Goal: Information Seeking & Learning: Understand process/instructions

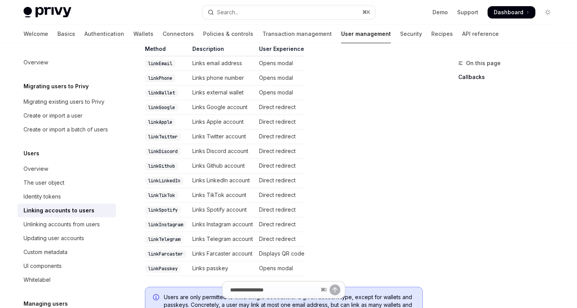
scroll to position [45, 0]
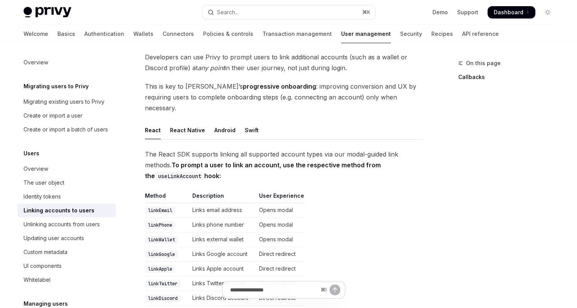
click at [508, 14] on span "Dashboard" at bounding box center [509, 12] width 30 height 8
click at [69, 187] on div "The user object" at bounding box center [68, 182] width 88 height 9
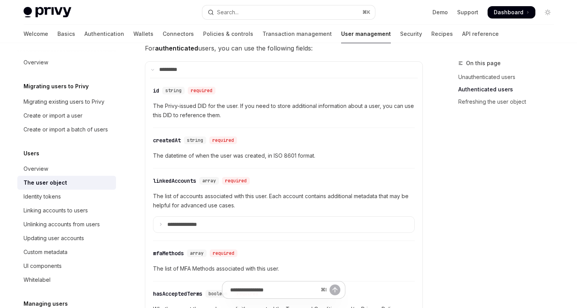
scroll to position [311, 0]
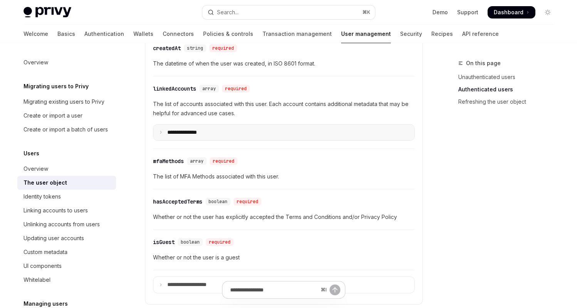
click at [277, 124] on summary "**********" at bounding box center [283, 132] width 261 height 16
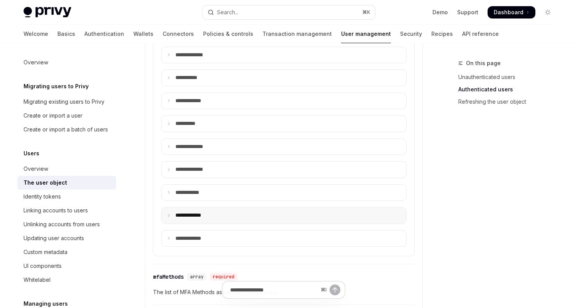
scroll to position [446, 0]
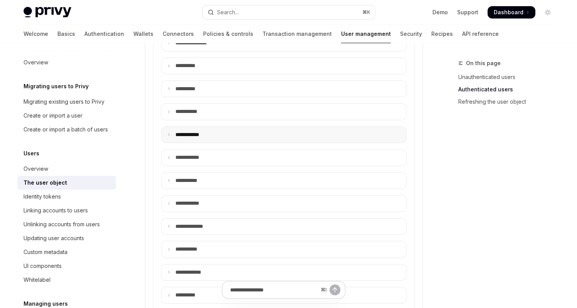
click at [301, 136] on summary "**** *******" at bounding box center [283, 135] width 245 height 16
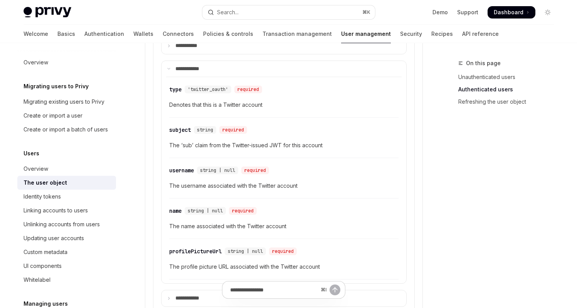
scroll to position [502, 0]
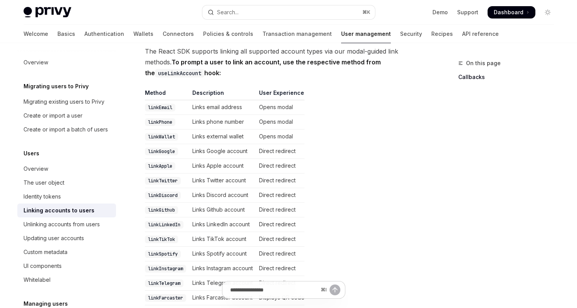
scroll to position [169, 0]
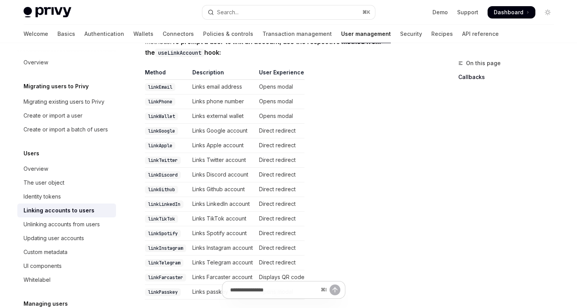
click at [168, 156] on code "linkTwitter" at bounding box center [163, 160] width 36 height 8
click at [169, 156] on code "linkTwitter" at bounding box center [163, 160] width 36 height 8
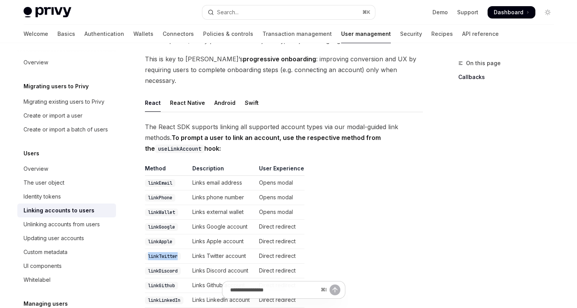
copy code "linkTwitter"
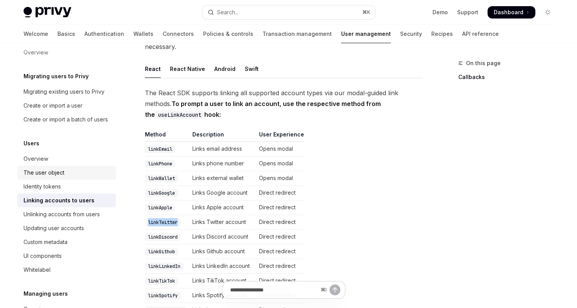
scroll to position [20, 0]
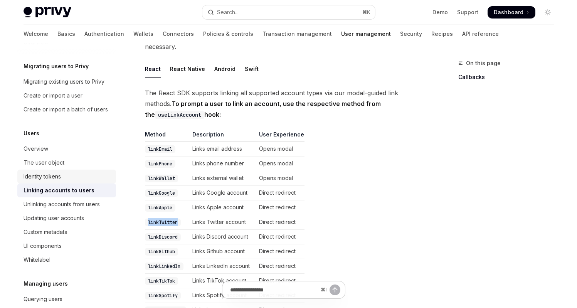
click at [77, 181] on div "Identity tokens" at bounding box center [68, 176] width 88 height 9
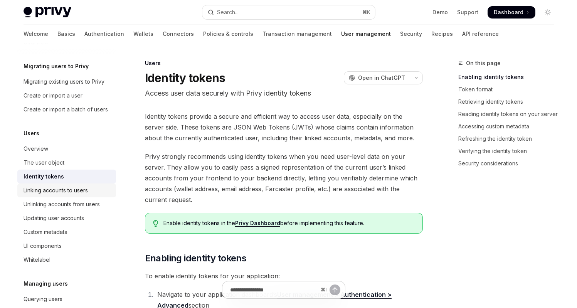
click at [85, 194] on link "Linking accounts to users" at bounding box center [66, 190] width 99 height 14
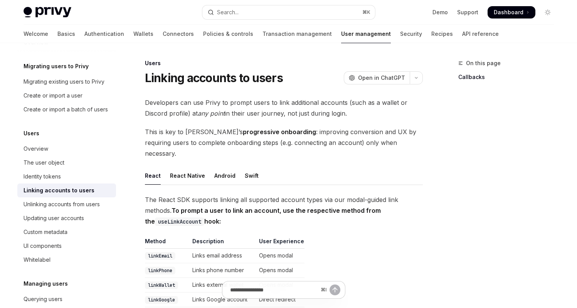
scroll to position [52, 0]
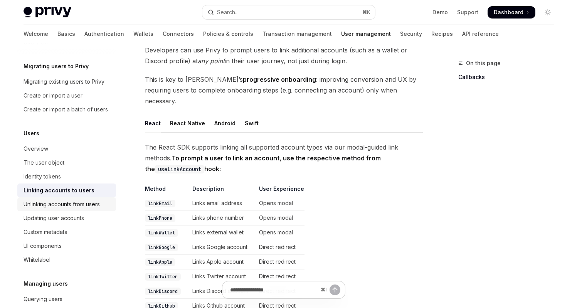
click at [84, 208] on link "Unlinking accounts from users" at bounding box center [66, 204] width 99 height 14
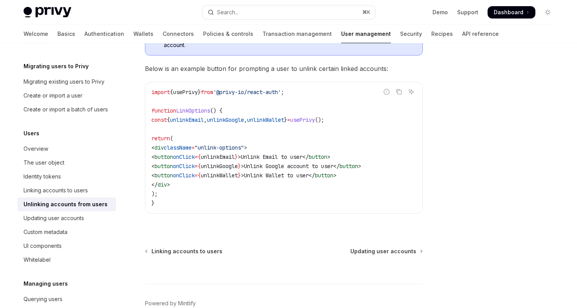
scroll to position [476, 0]
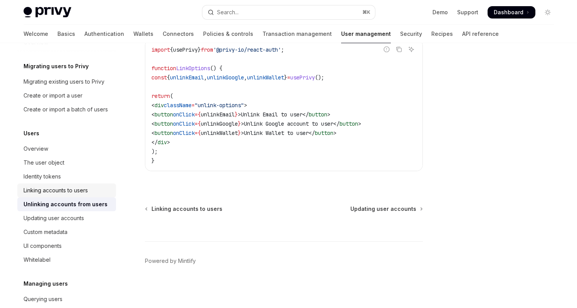
click at [65, 195] on div "Linking accounts to users" at bounding box center [56, 190] width 64 height 9
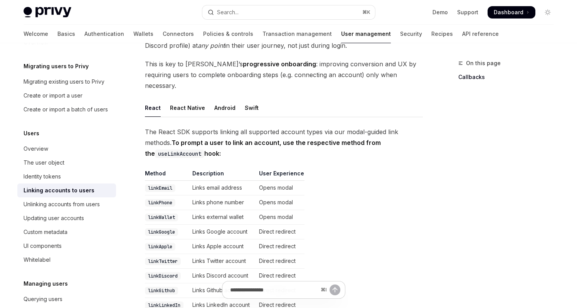
scroll to position [231, 0]
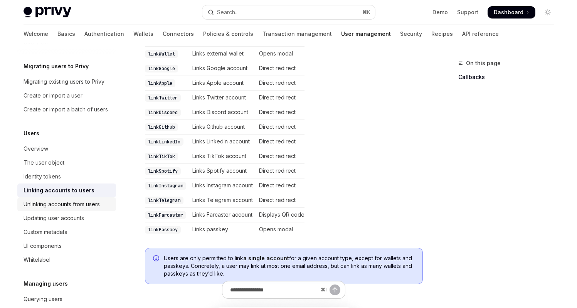
click at [59, 209] on div "Unlinking accounts from users" at bounding box center [62, 204] width 76 height 9
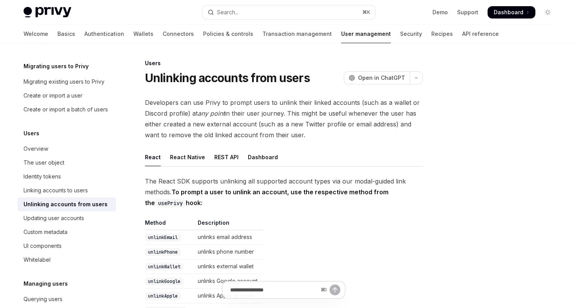
type textarea "*"
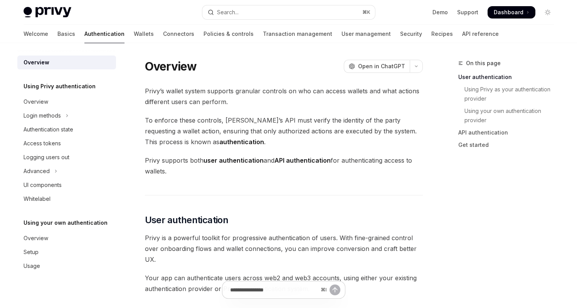
scroll to position [175, 0]
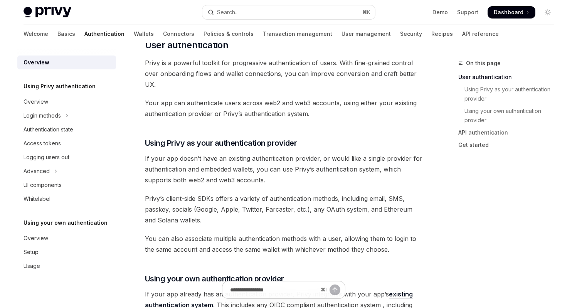
click at [256, 100] on span "Your app can authenticate users across web2 and web3 accounts, using either you…" at bounding box center [284, 109] width 278 height 22
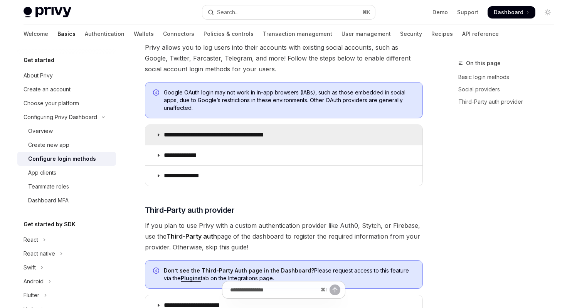
click at [236, 134] on p "**********" at bounding box center [227, 135] width 127 height 8
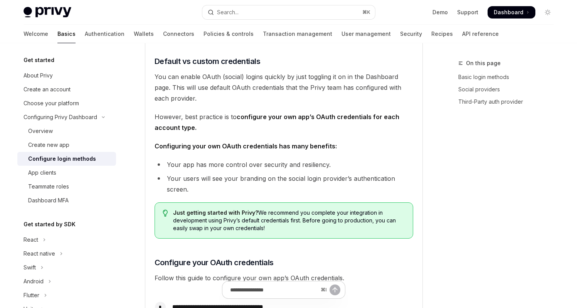
scroll to position [643, 0]
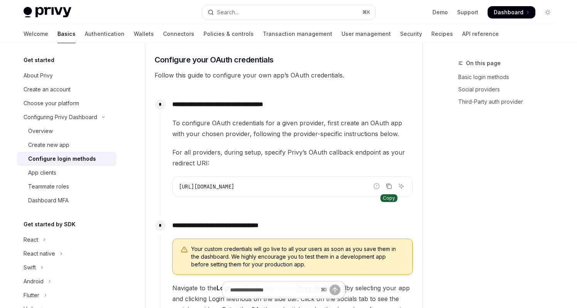
click at [386, 185] on icon "Copy the contents from the code block" at bounding box center [388, 185] width 4 height 3
